Goal: Task Accomplishment & Management: Manage account settings

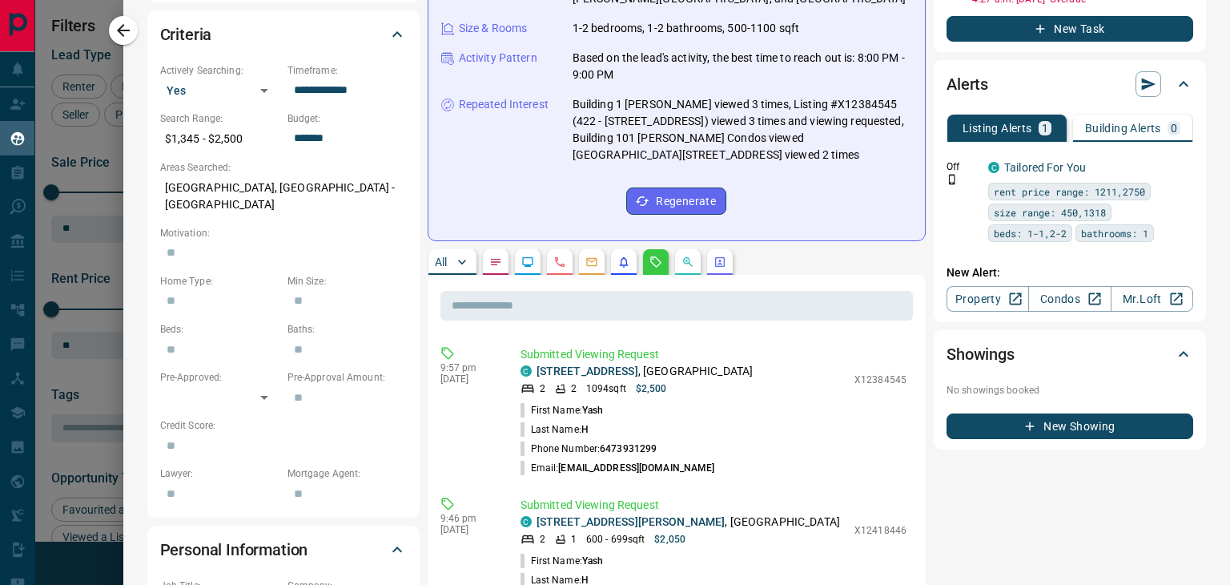
scroll to position [641, 0]
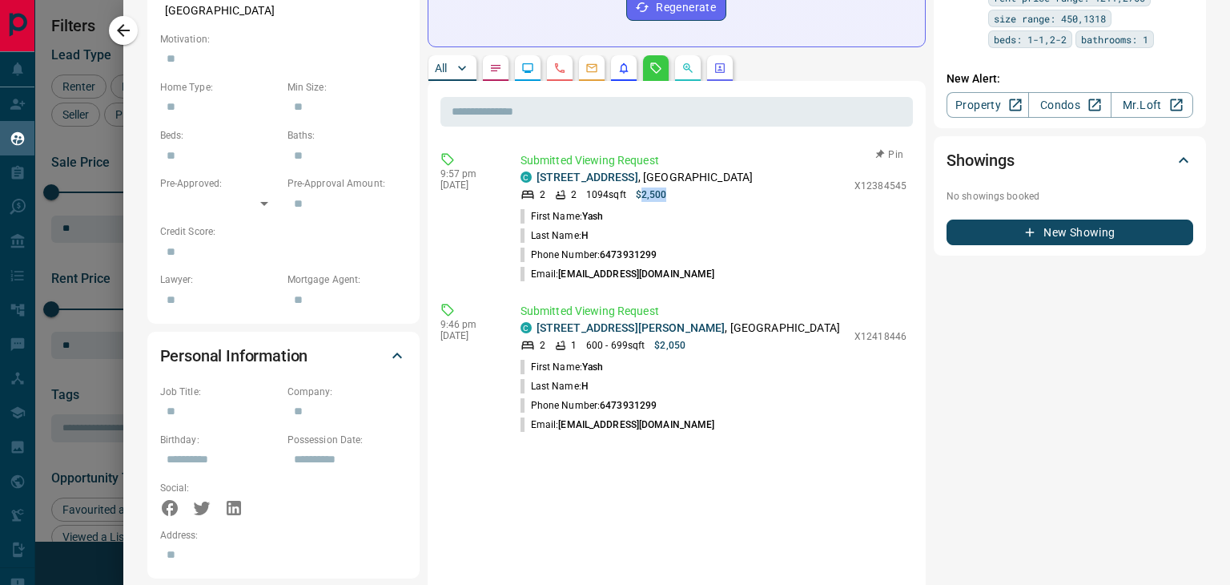
drag, startPoint x: 639, startPoint y: 180, endPoint x: 667, endPoint y: 178, distance: 28.1
click at [667, 187] on div "2 2 1094 sqft $2,500" at bounding box center [684, 194] width 326 height 14
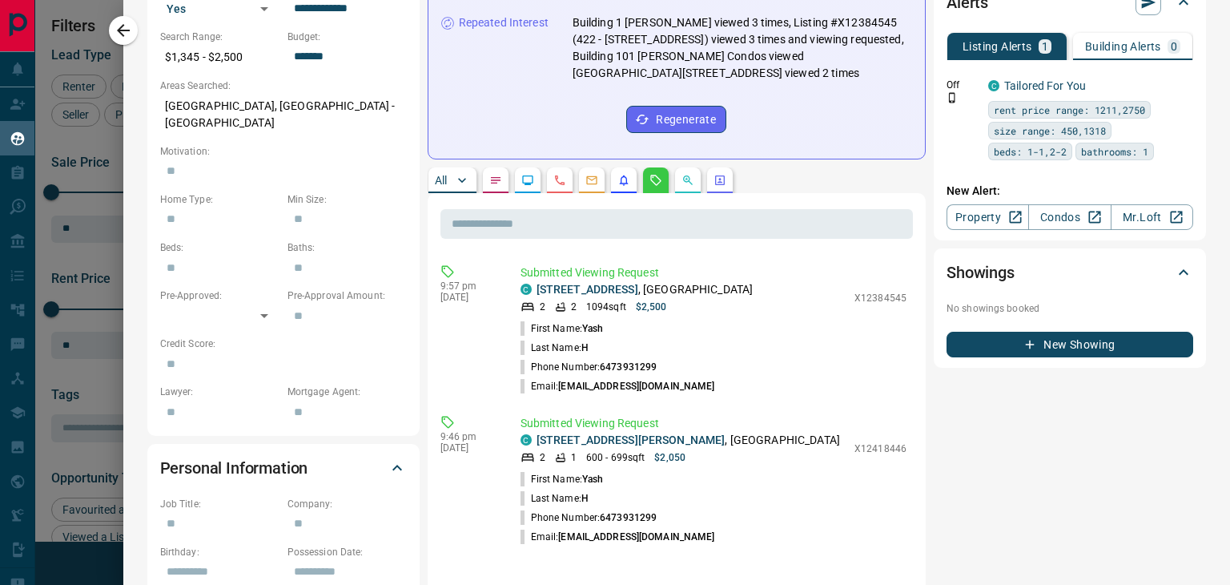
scroll to position [561, 0]
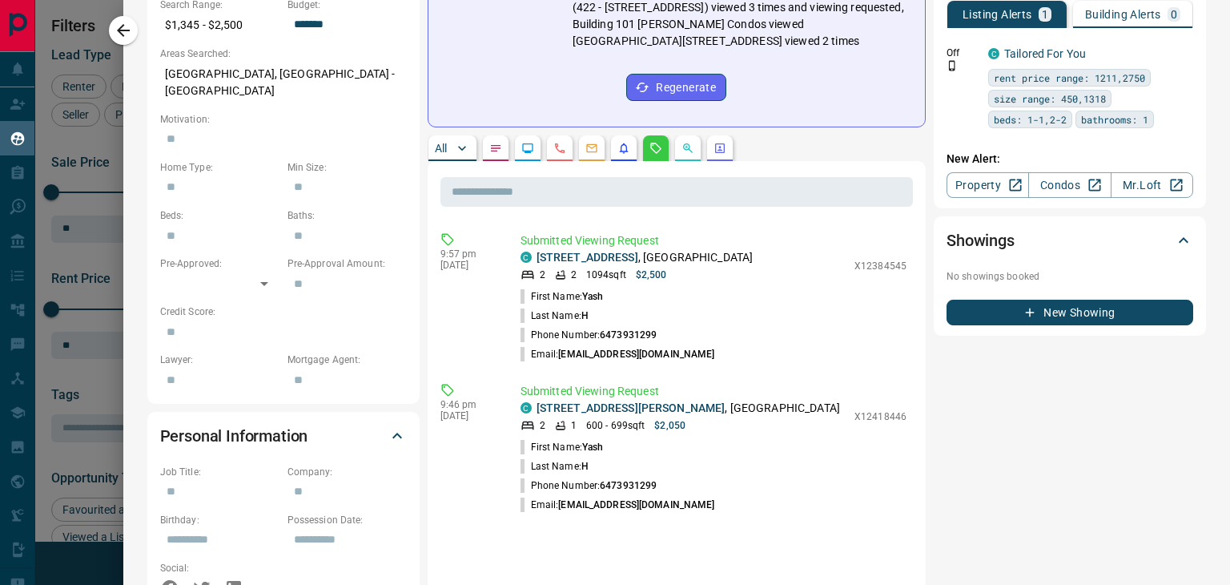
drag, startPoint x: 916, startPoint y: 355, endPoint x: 920, endPoint y: 347, distance: 9.0
click at [916, 355] on div "Timeline Campaigns Add Note Send Email Send Text Log Call * ​ Add Activity Summ…" at bounding box center [817, 374] width 779 height 1661
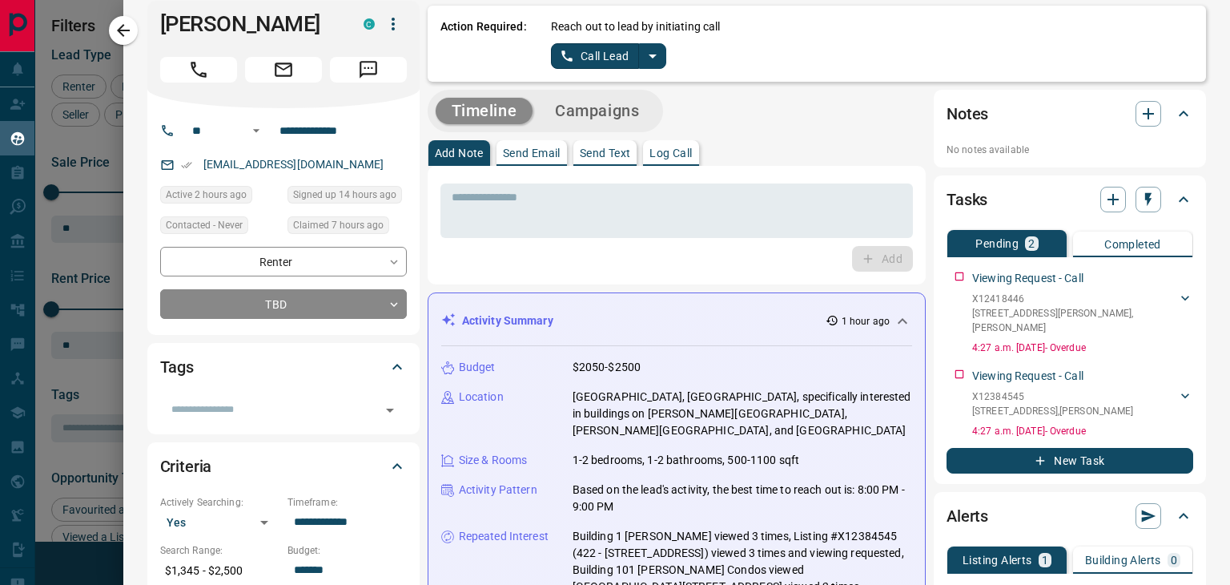
scroll to position [0, 0]
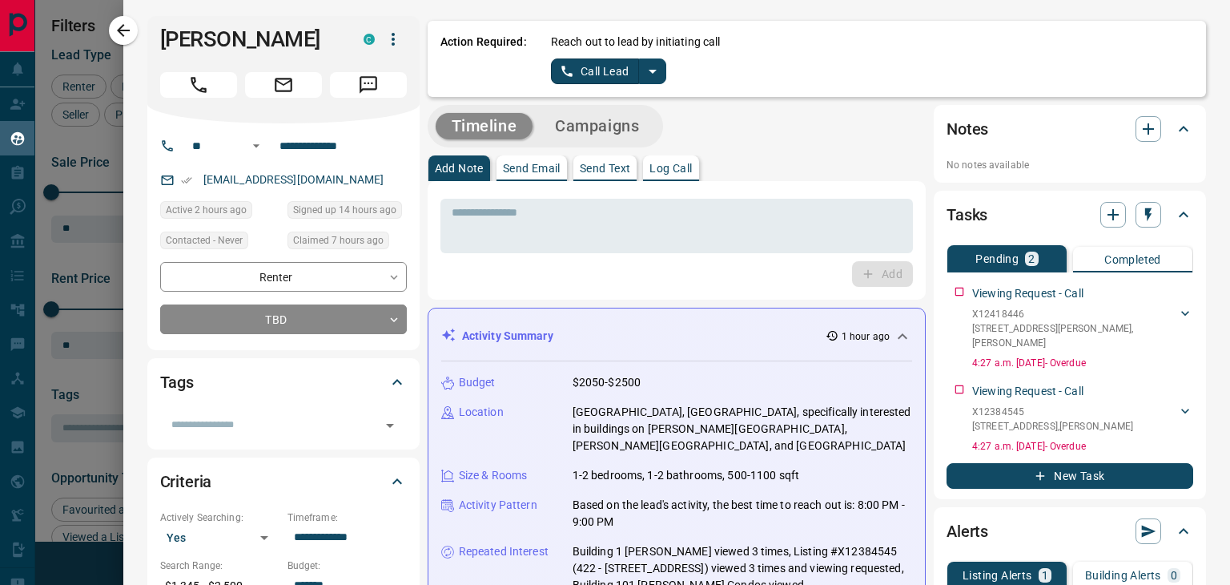
click at [660, 65] on icon "split button" at bounding box center [652, 71] width 19 height 19
click at [599, 126] on li "Log Manual Call" at bounding box center [608, 127] width 98 height 24
click at [598, 71] on button "Log Manual Call" at bounding box center [604, 71] width 106 height 26
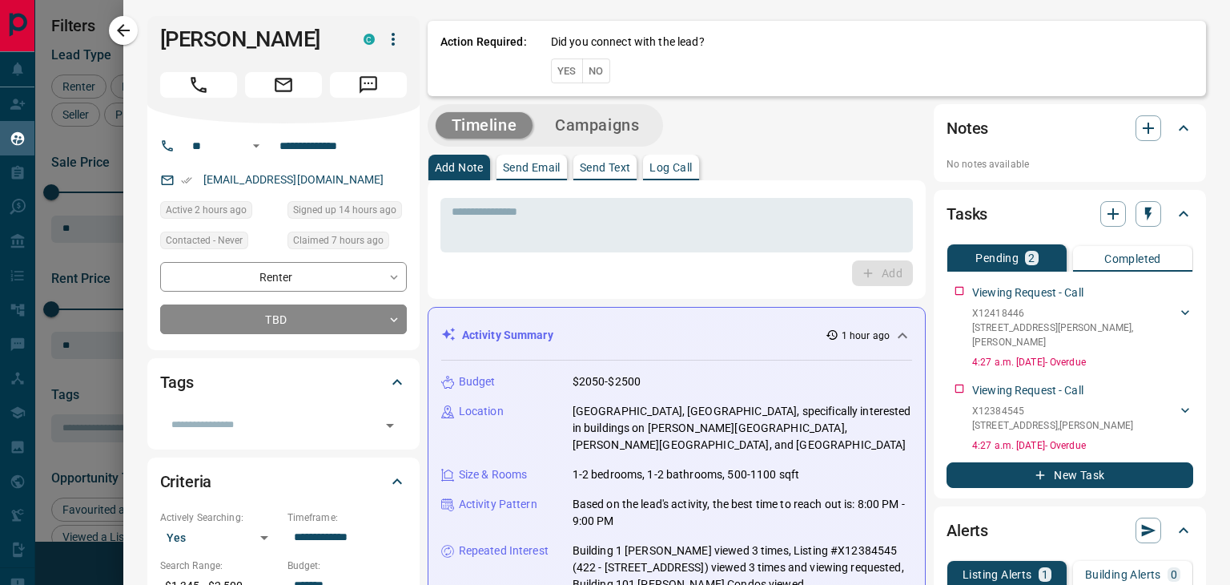
click at [569, 66] on button "Yes" at bounding box center [567, 70] width 32 height 25
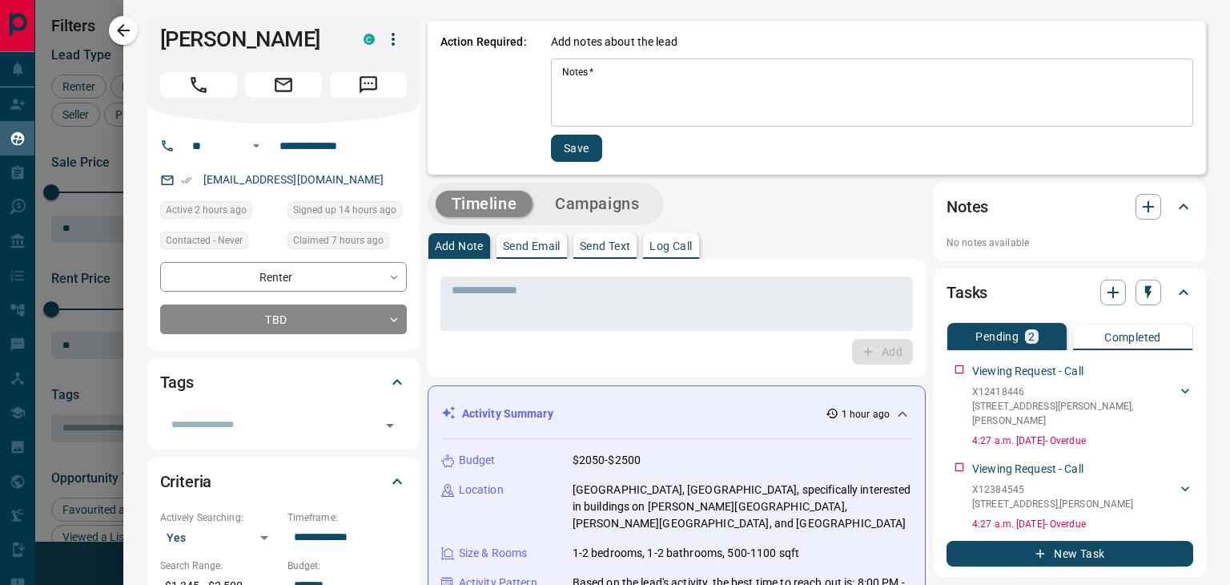
click at [689, 98] on textarea "Notes   *" at bounding box center [872, 93] width 620 height 54
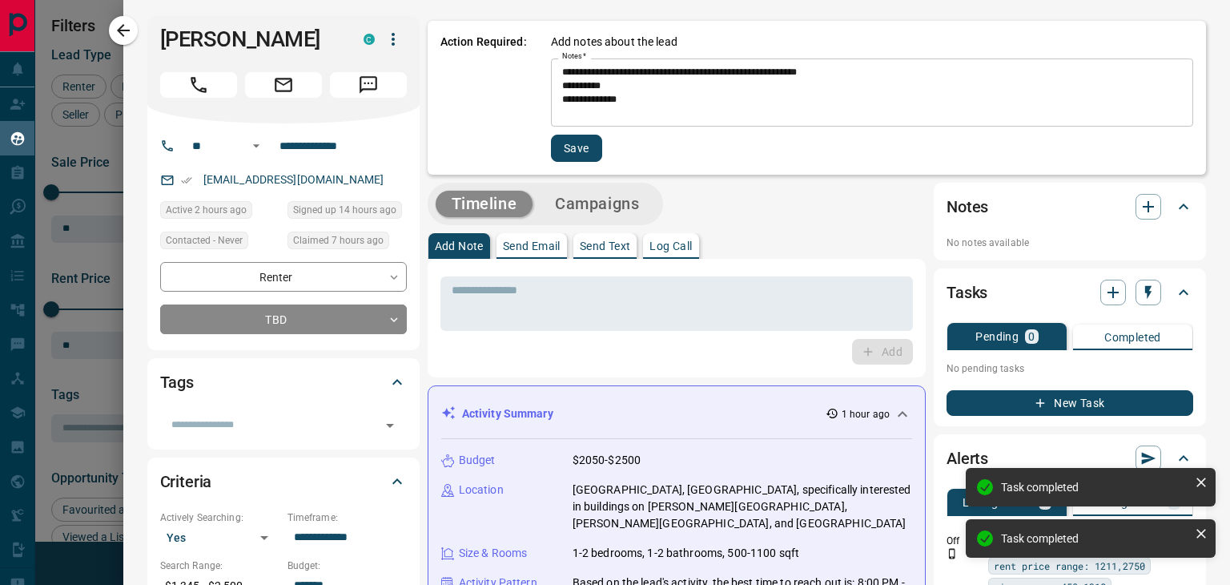
click at [691, 100] on textarea "**********" at bounding box center [867, 93] width 610 height 54
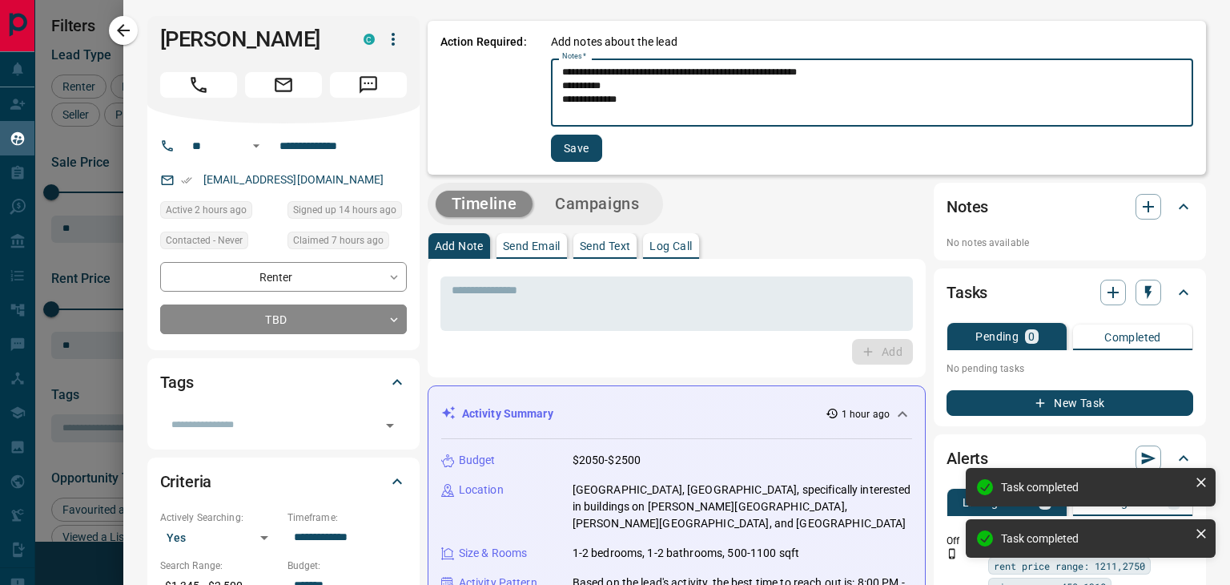
click at [688, 112] on textarea "**********" at bounding box center [867, 93] width 610 height 54
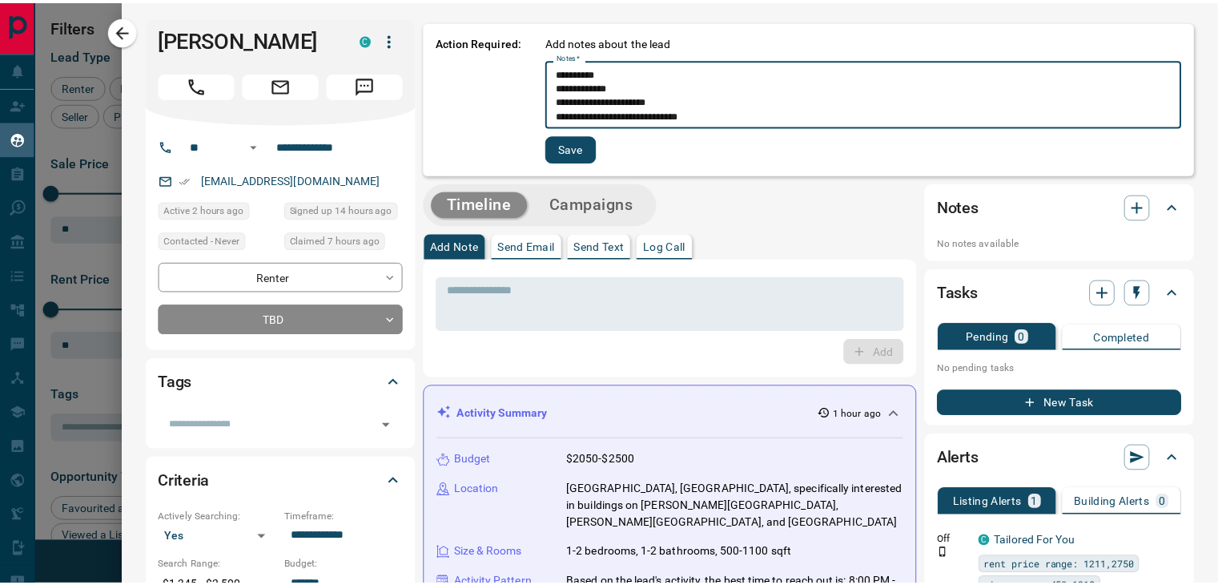
scroll to position [26, 0]
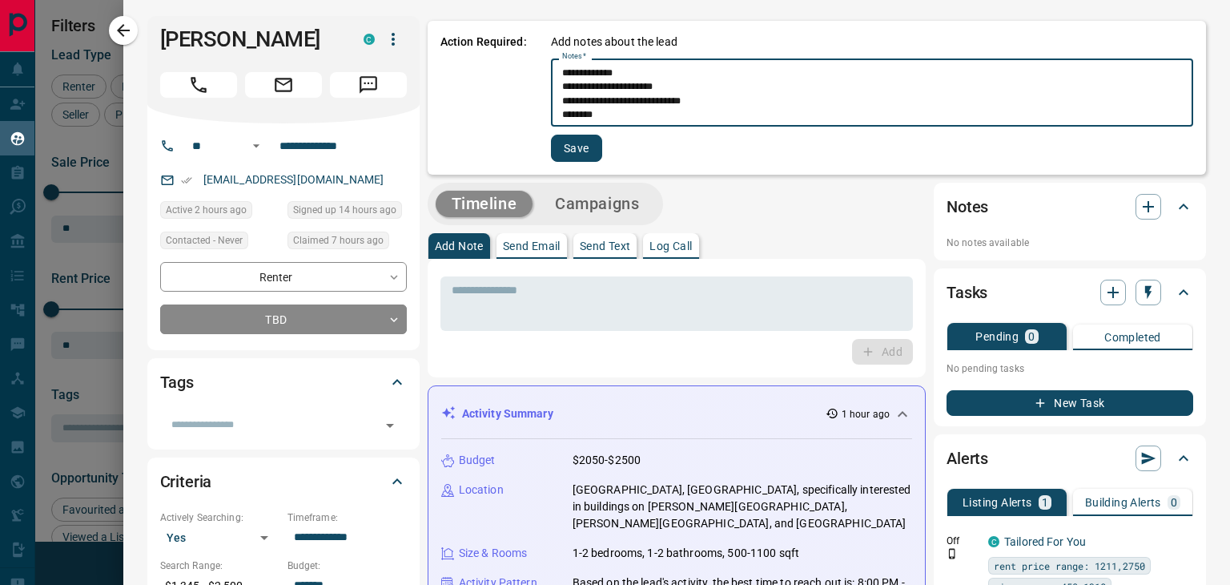
type textarea "**********"
click at [589, 151] on button "Save" at bounding box center [576, 148] width 51 height 27
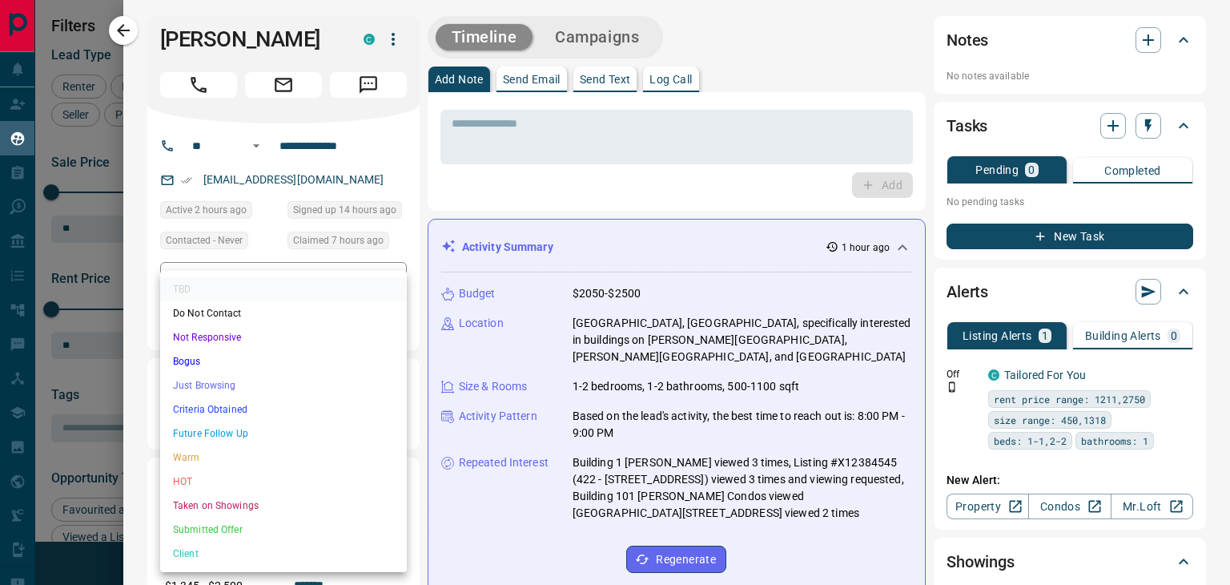
click at [388, 320] on body "Lead Transfers Claim Leads My Leads Tasks Opportunities Deals Campaigns Automat…" at bounding box center [615, 282] width 1230 height 565
click at [228, 416] on li "Criteria Obtained" at bounding box center [283, 409] width 247 height 24
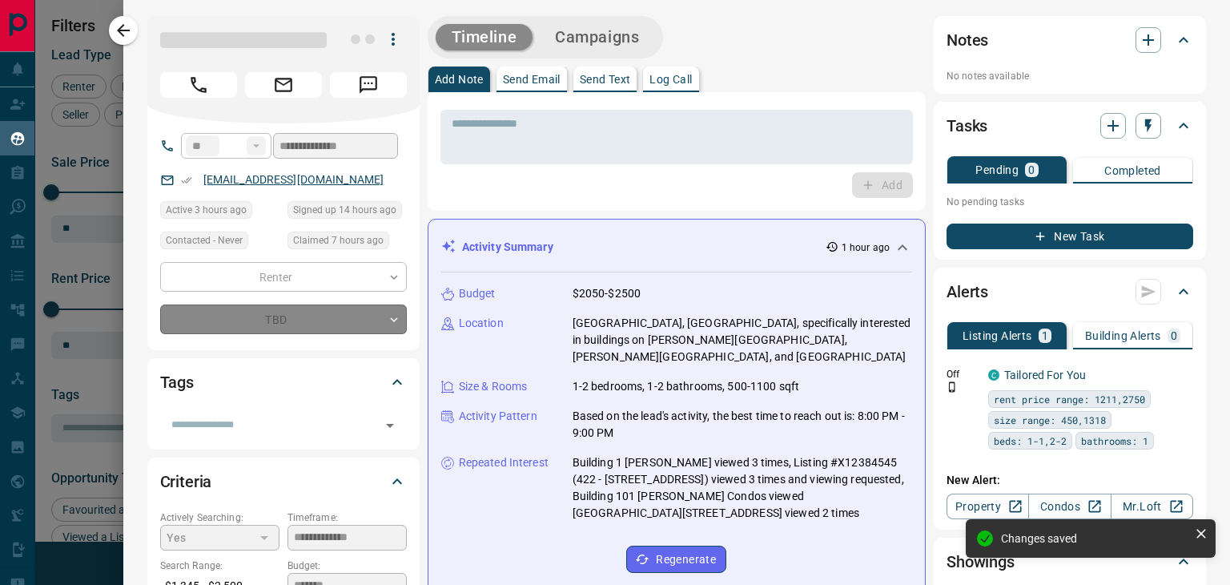
type input "*"
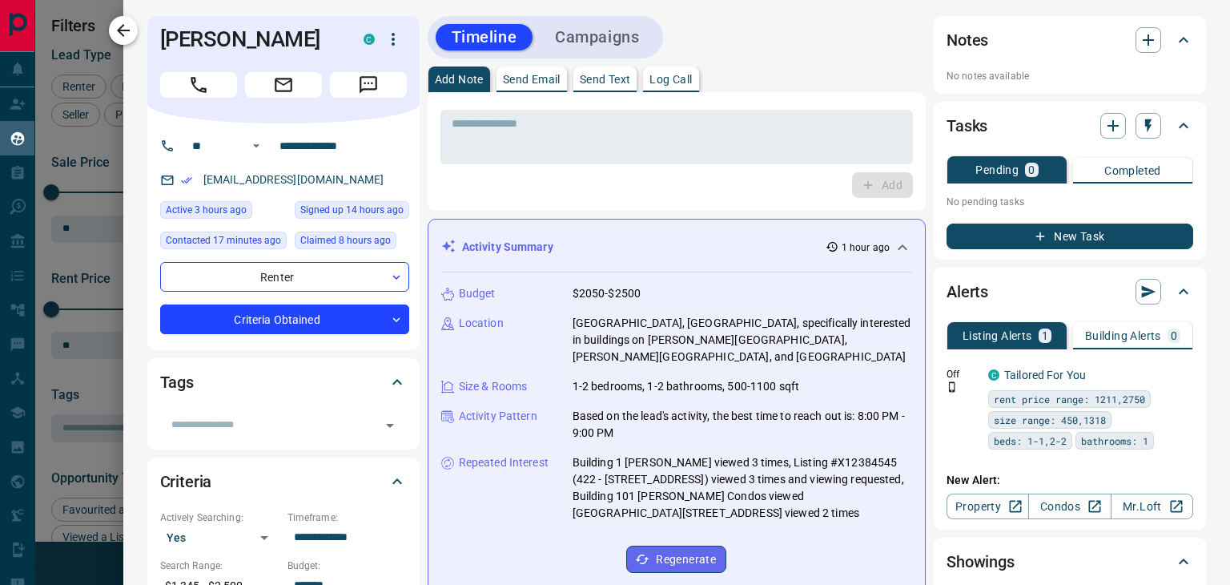
click at [112, 28] on button "button" at bounding box center [123, 30] width 29 height 29
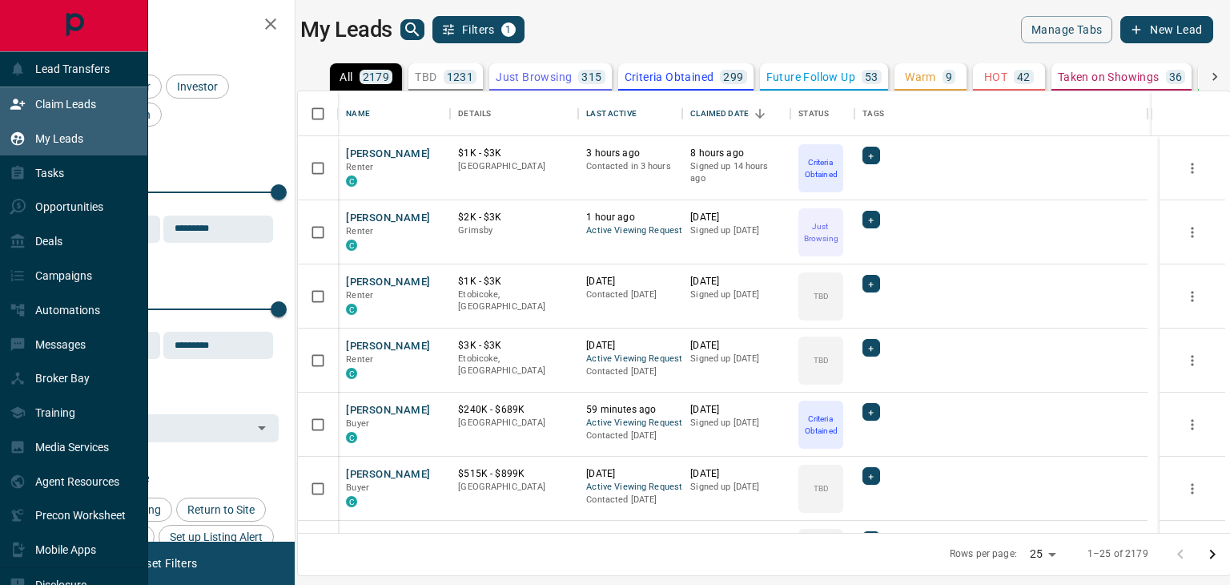
click at [12, 111] on icon at bounding box center [18, 104] width 16 height 16
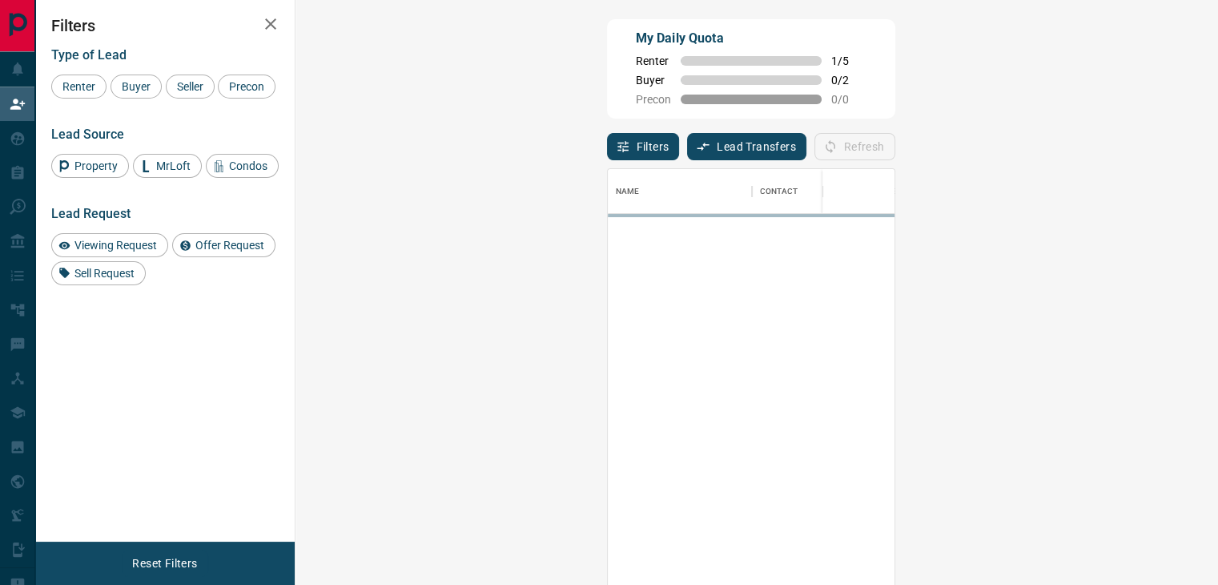
scroll to position [429, 876]
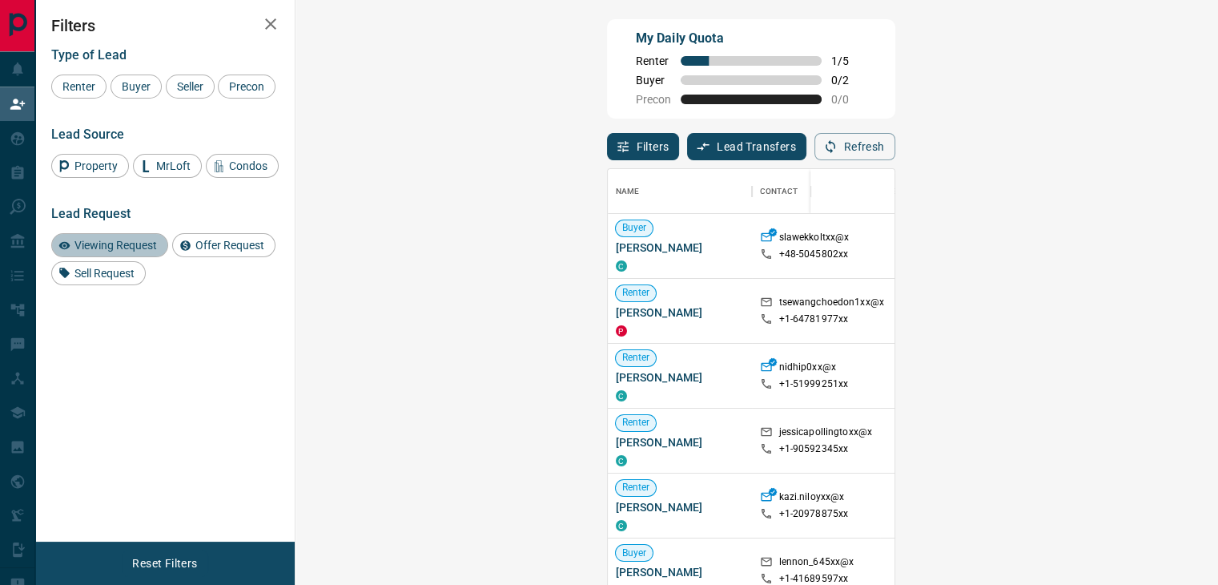
click at [105, 242] on span "Viewing Request" at bounding box center [116, 245] width 94 height 13
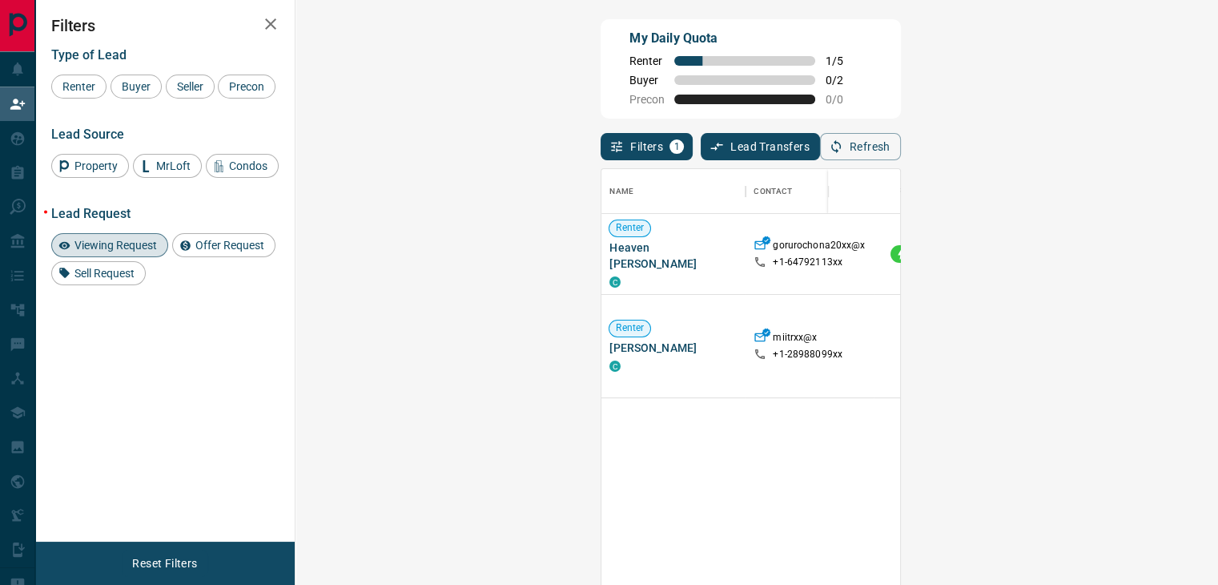
click at [219, 236] on div "Viewing Request Offer Request Sell Request" at bounding box center [165, 259] width 228 height 52
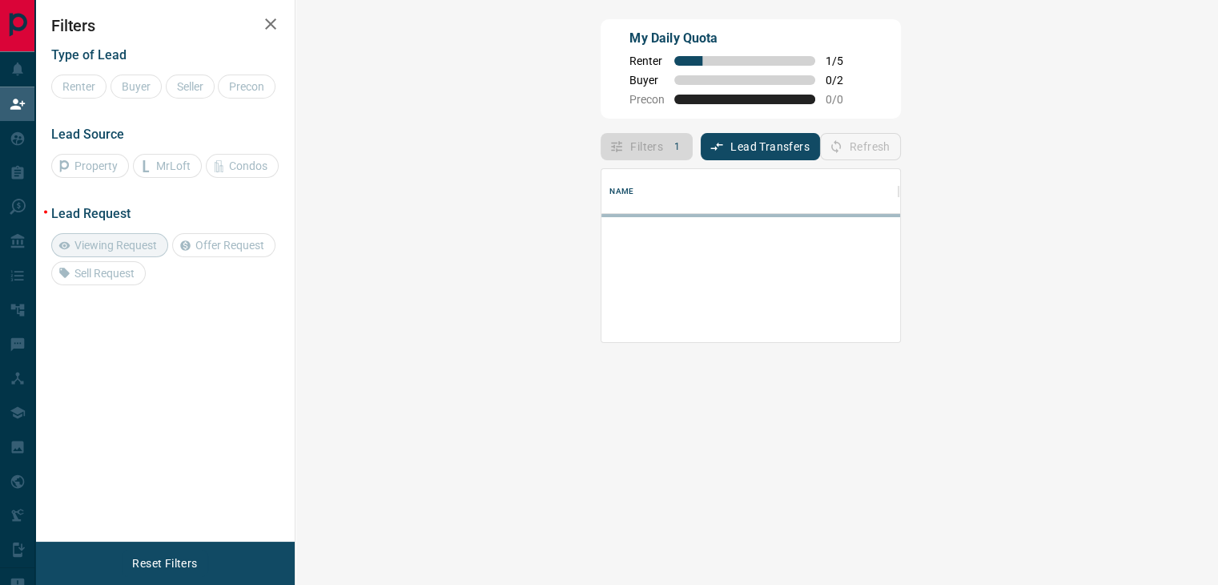
scroll to position [0, 0]
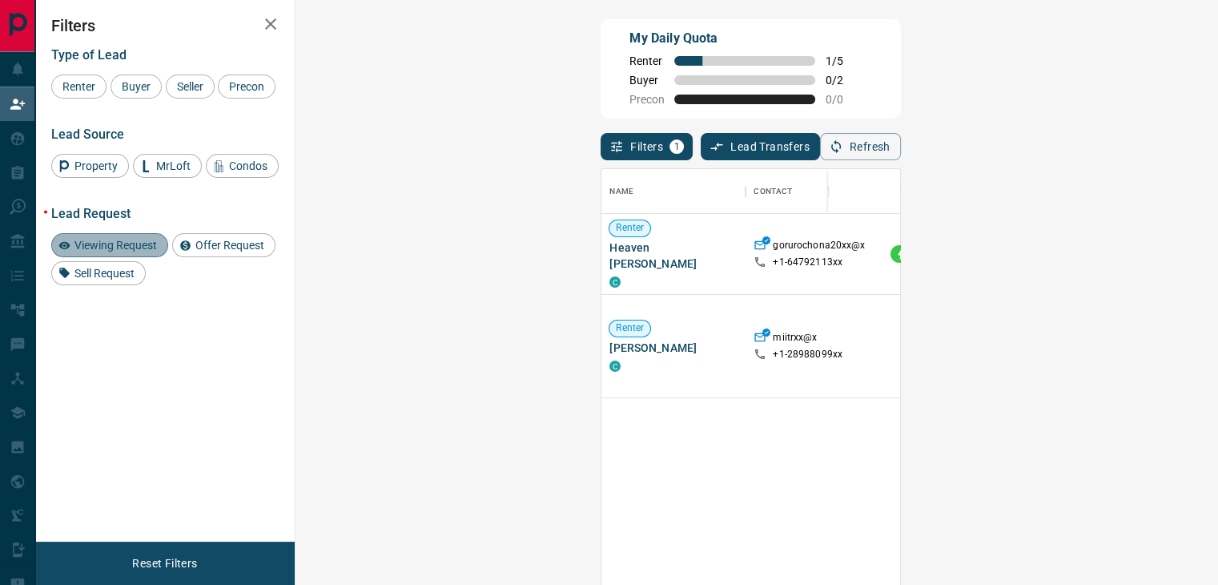
click at [131, 236] on div "Viewing Request" at bounding box center [109, 245] width 117 height 24
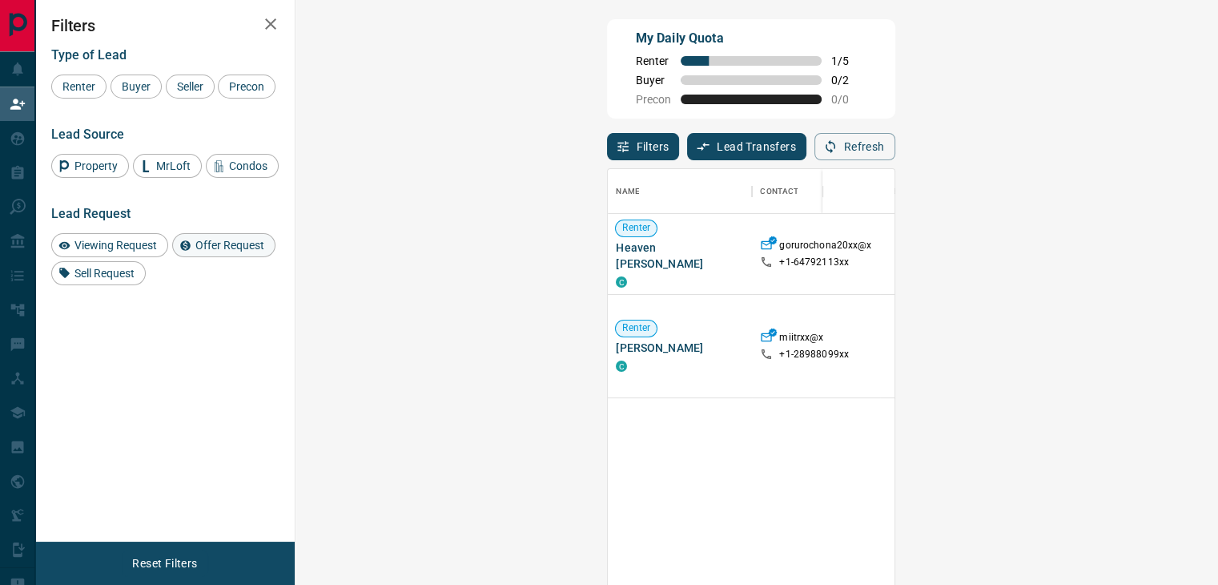
click at [212, 243] on span "Offer Request" at bounding box center [230, 245] width 80 height 13
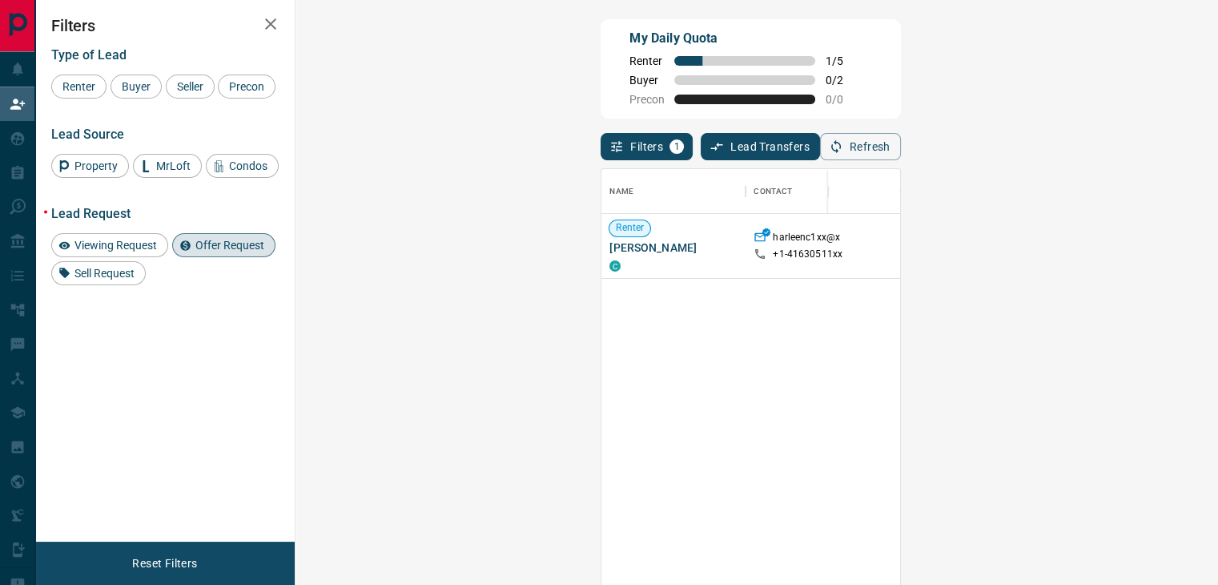
click at [205, 242] on span "Offer Request" at bounding box center [230, 245] width 80 height 13
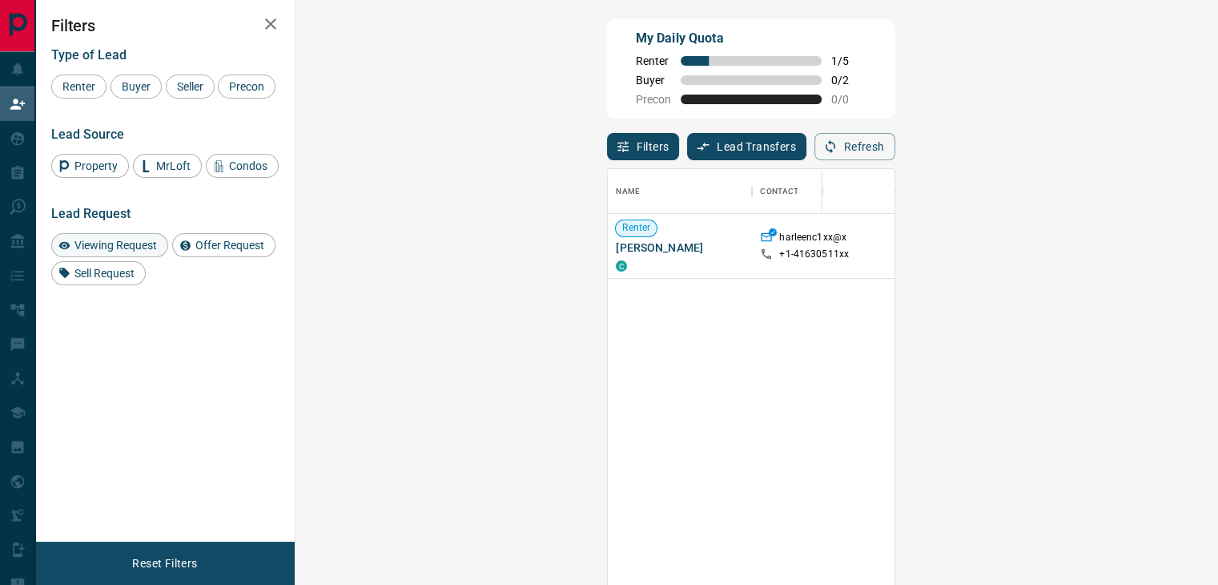
click at [136, 236] on div "Viewing Request" at bounding box center [109, 245] width 117 height 24
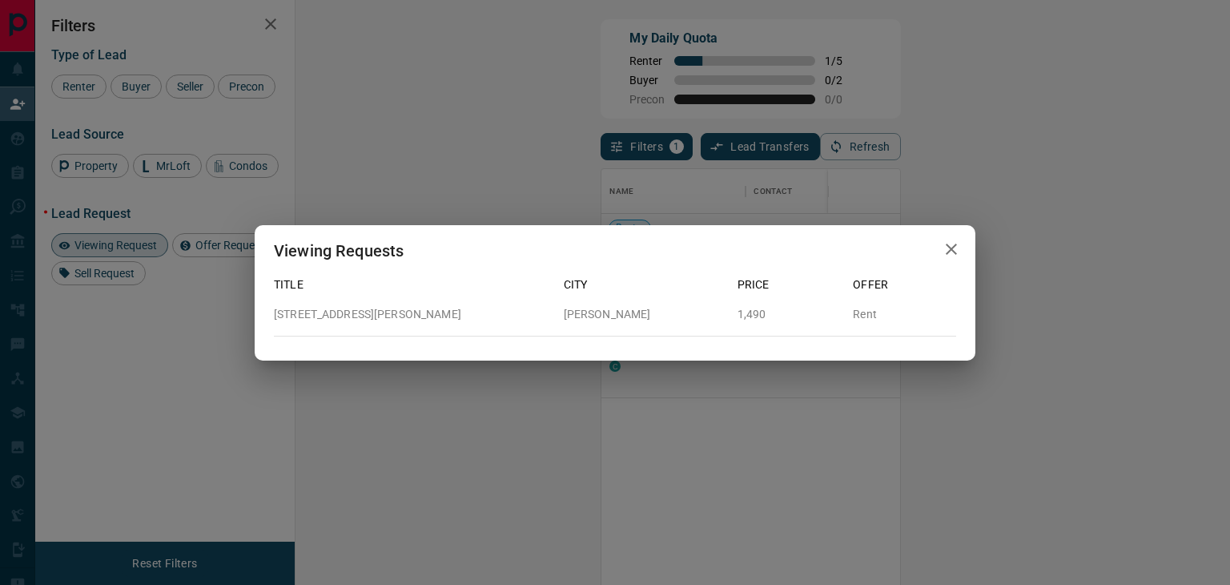
click at [956, 248] on icon "button" at bounding box center [951, 249] width 19 height 19
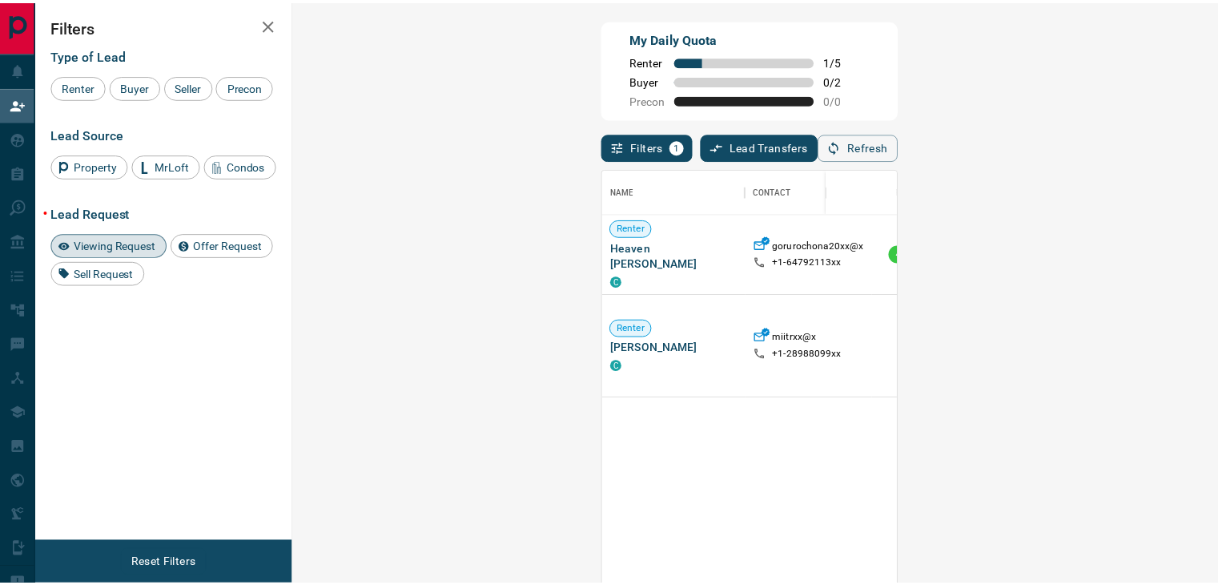
scroll to position [13, 13]
